Goal: Transaction & Acquisition: Purchase product/service

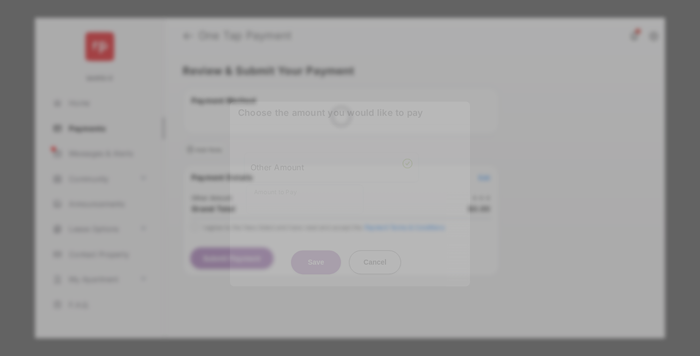
click at [331, 163] on div "Other Amount" at bounding box center [331, 167] width 162 height 17
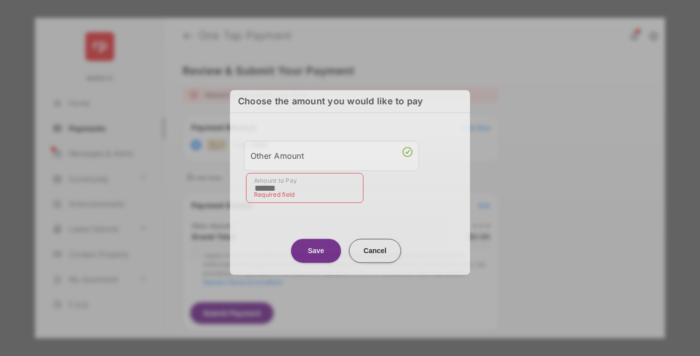
type input "******"
click at [316, 248] on button "Save" at bounding box center [316, 251] width 50 height 24
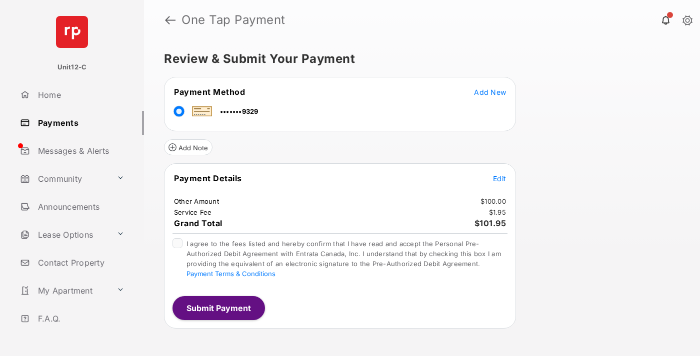
click at [499, 178] on span "Edit" at bounding box center [499, 178] width 13 height 8
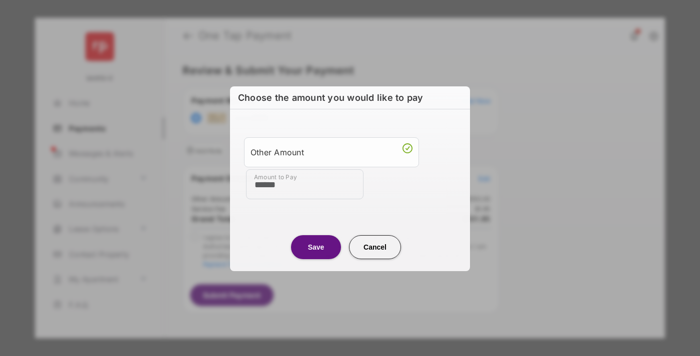
click at [316, 246] on button "Save" at bounding box center [316, 247] width 50 height 24
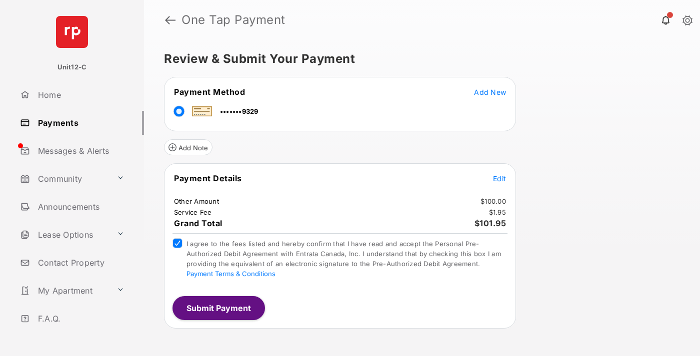
click at [218, 308] on button "Submit Payment" at bounding box center [218, 308] width 92 height 24
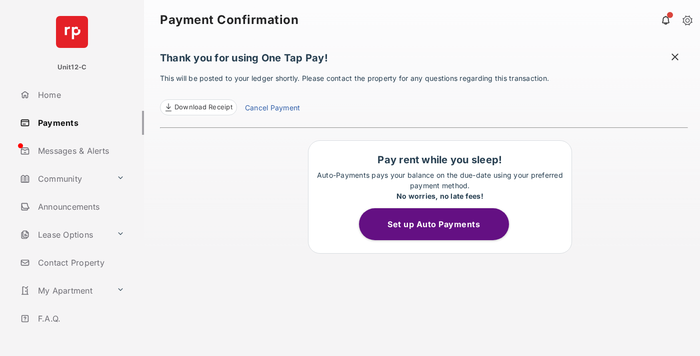
click at [675, 58] on span at bounding box center [675, 58] width 10 height 12
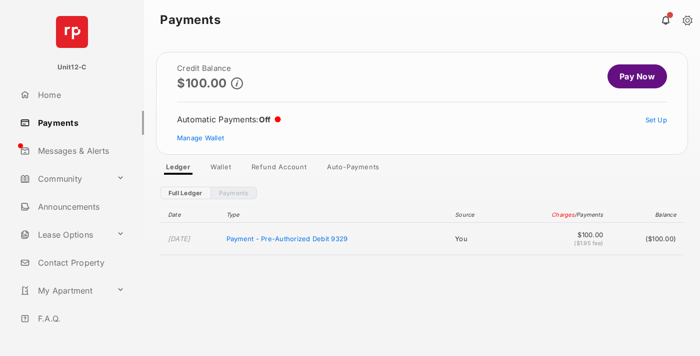
click at [200, 138] on link "Manage Wallet" at bounding box center [200, 138] width 47 height 8
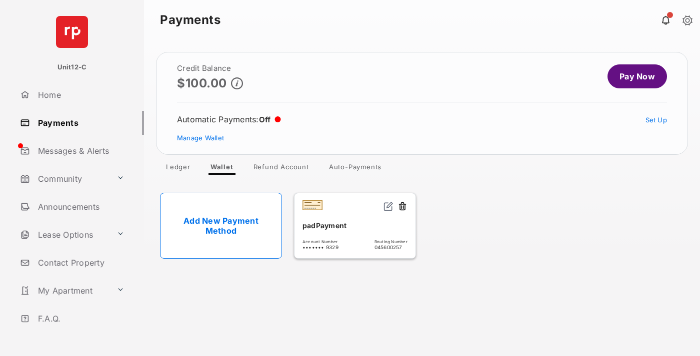
click at [402, 207] on button at bounding box center [402, 206] width 10 height 11
